Goal: Transaction & Acquisition: Purchase product/service

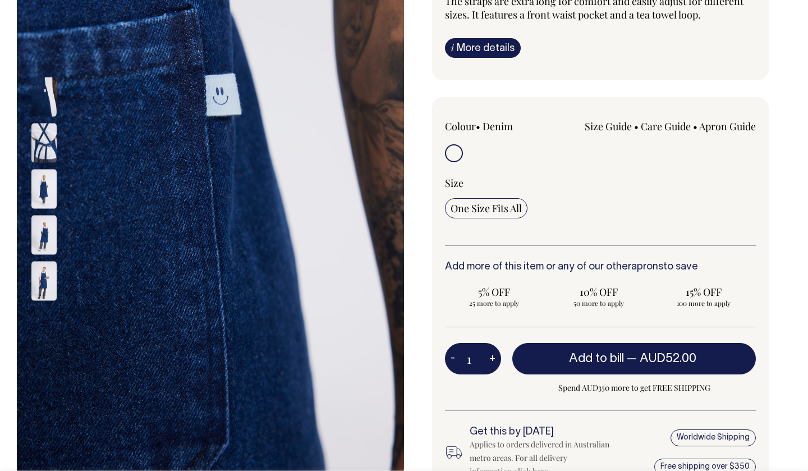
scroll to position [176, 0]
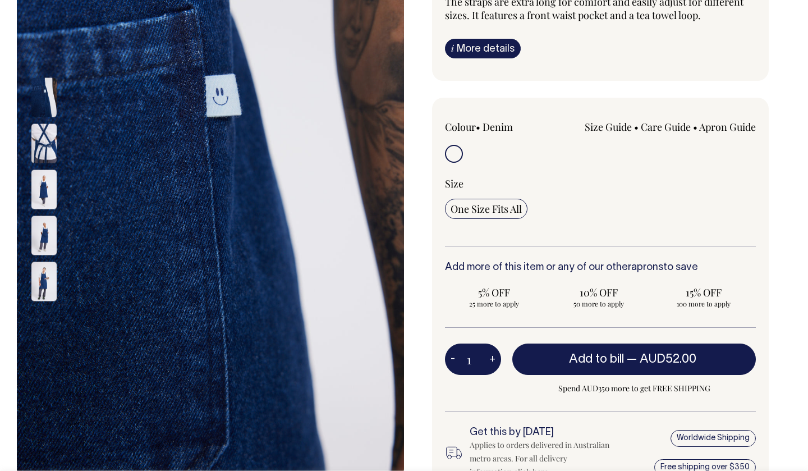
click at [44, 154] on img at bounding box center [43, 143] width 25 height 39
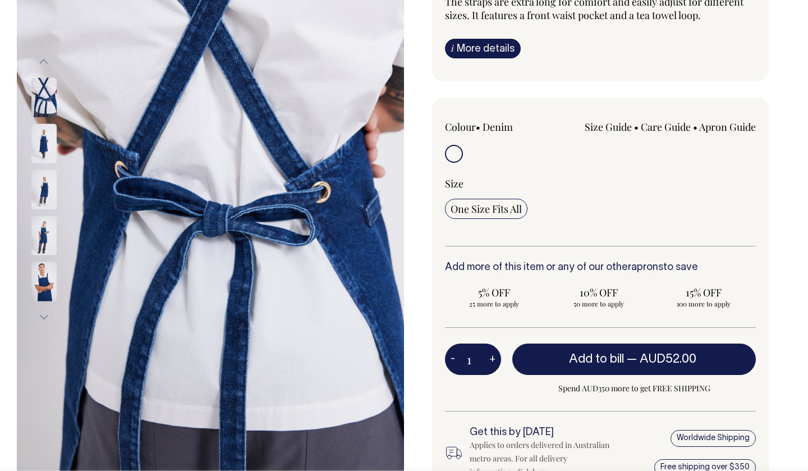
click at [44, 152] on img at bounding box center [43, 143] width 25 height 39
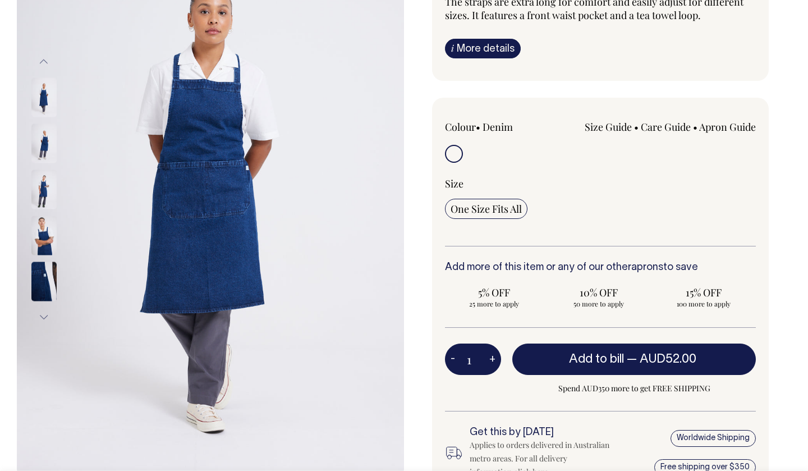
click at [43, 185] on img at bounding box center [43, 189] width 25 height 39
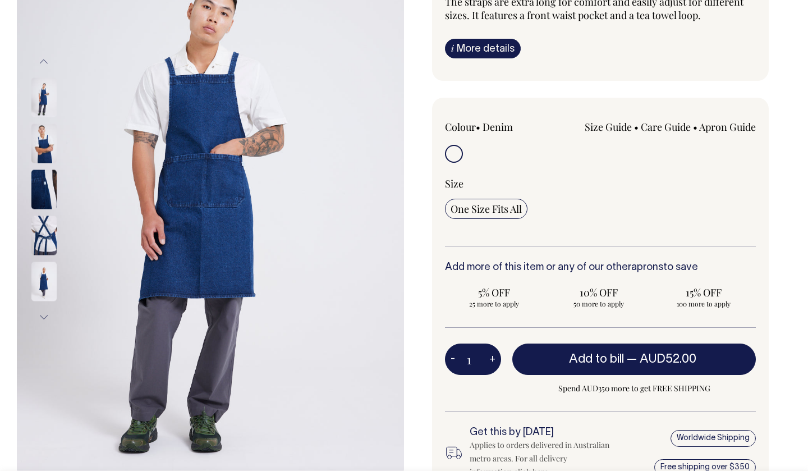
click at [43, 196] on img at bounding box center [43, 189] width 25 height 39
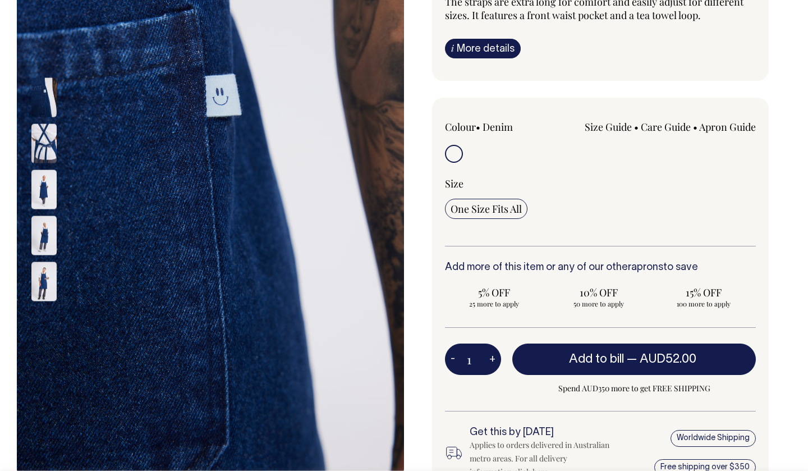
click at [48, 93] on img at bounding box center [43, 97] width 25 height 39
click at [49, 141] on img at bounding box center [43, 143] width 25 height 39
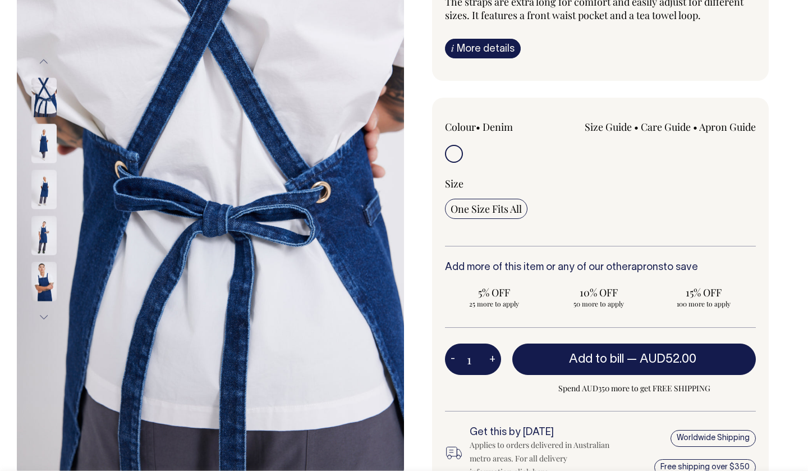
click at [45, 152] on img at bounding box center [43, 143] width 25 height 39
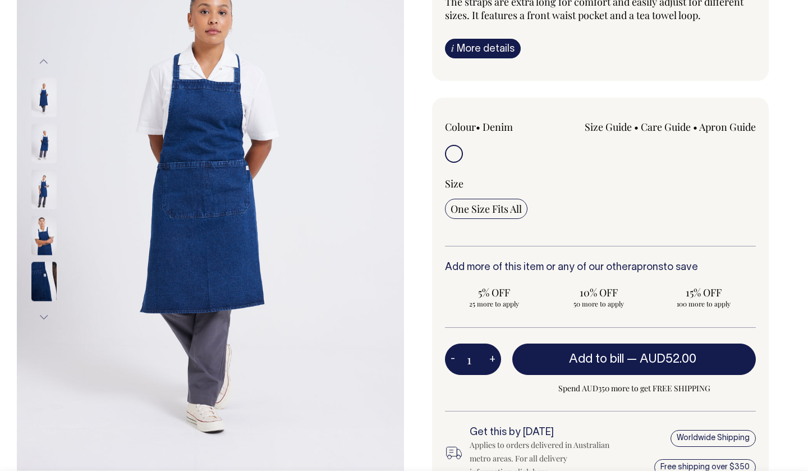
click at [45, 152] on img at bounding box center [43, 143] width 25 height 39
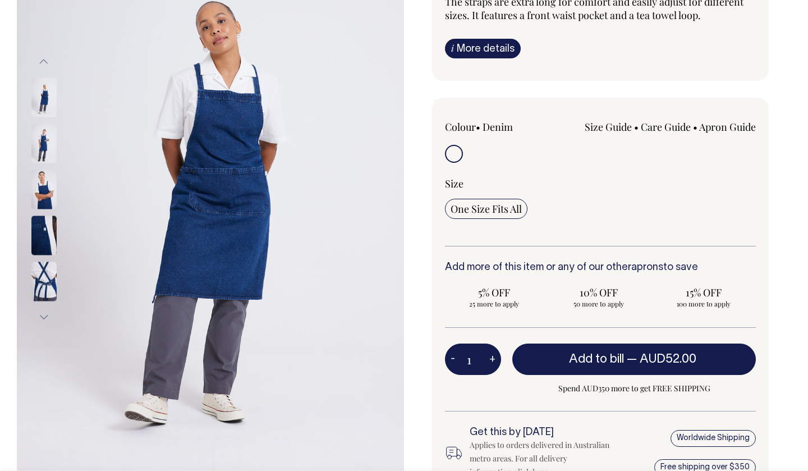
click at [44, 154] on img at bounding box center [43, 143] width 25 height 39
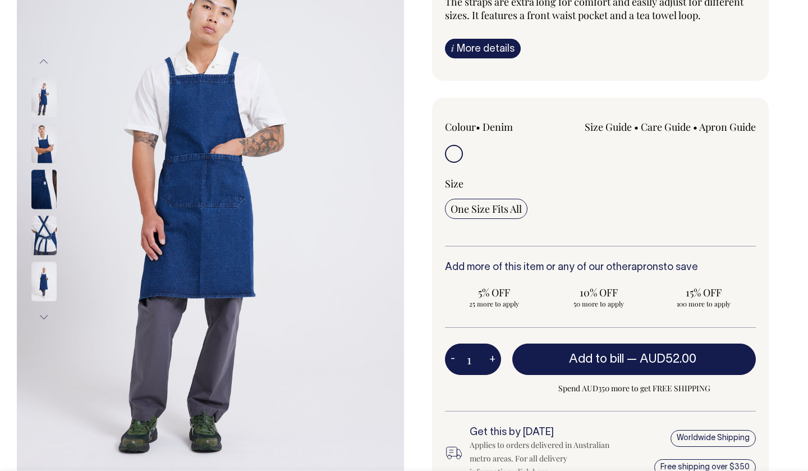
click at [45, 281] on img at bounding box center [43, 281] width 25 height 39
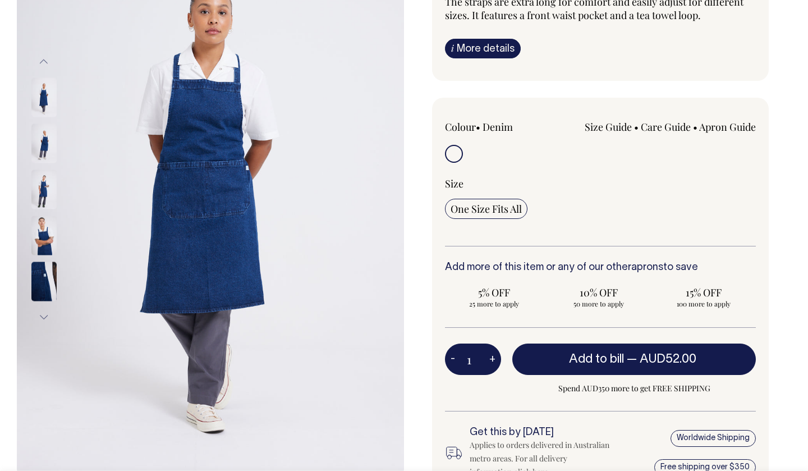
click at [42, 236] on img at bounding box center [43, 235] width 25 height 39
